Goal: Navigation & Orientation: Find specific page/section

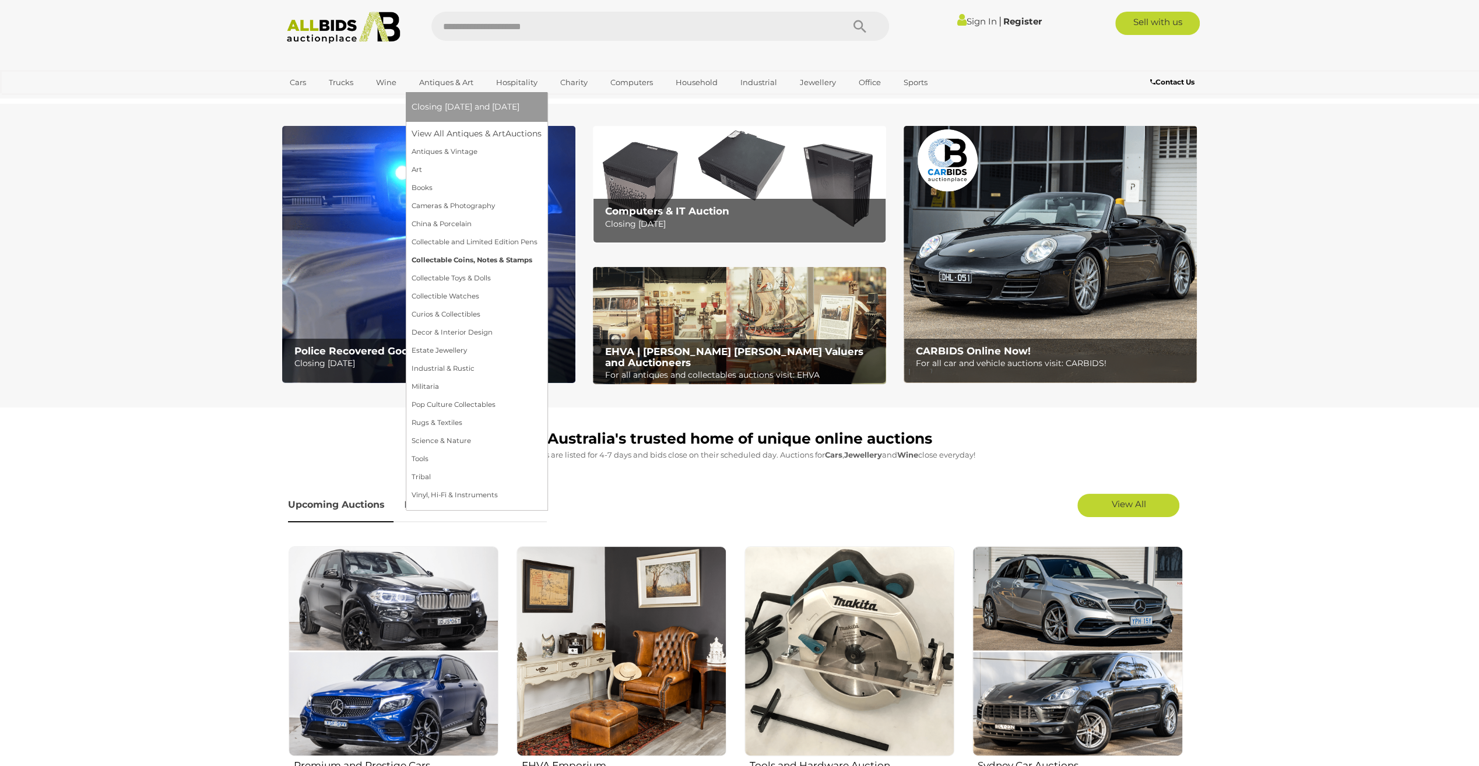
click at [451, 259] on link "Collectable Coins, Notes & Stamps" at bounding box center [477, 260] width 130 height 18
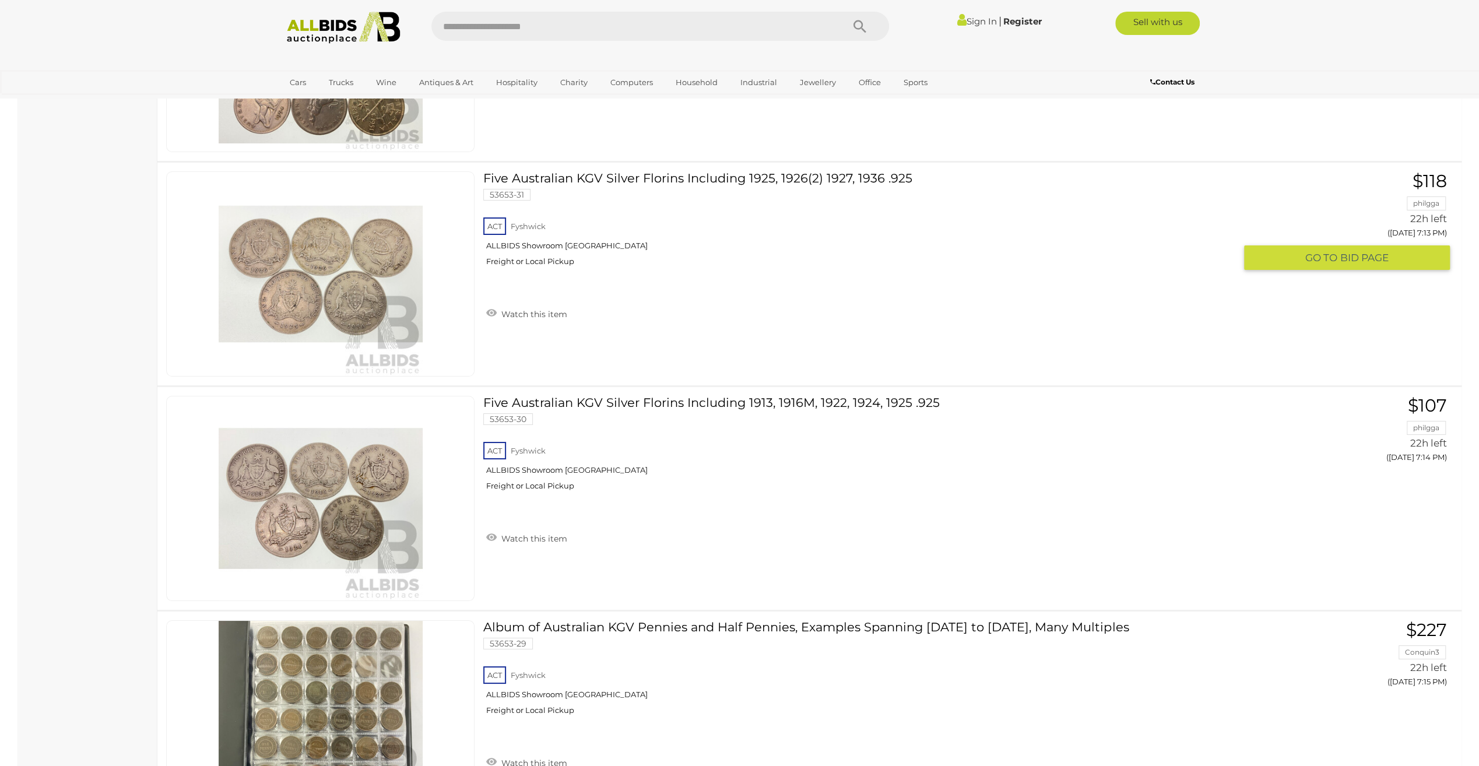
scroll to position [8630, 0]
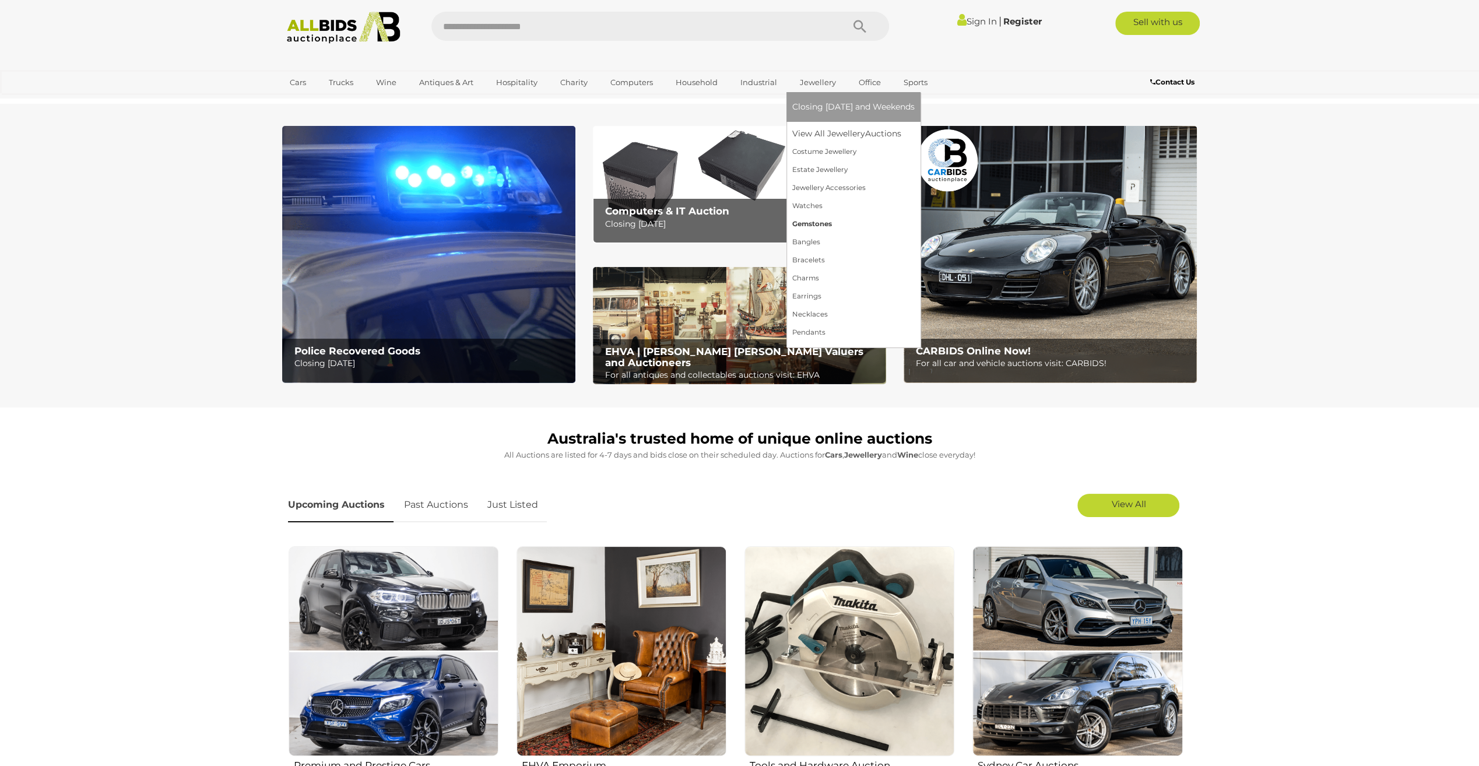
click at [809, 222] on link "Gemstones" at bounding box center [853, 224] width 122 height 18
